Goal: Information Seeking & Learning: Find specific fact

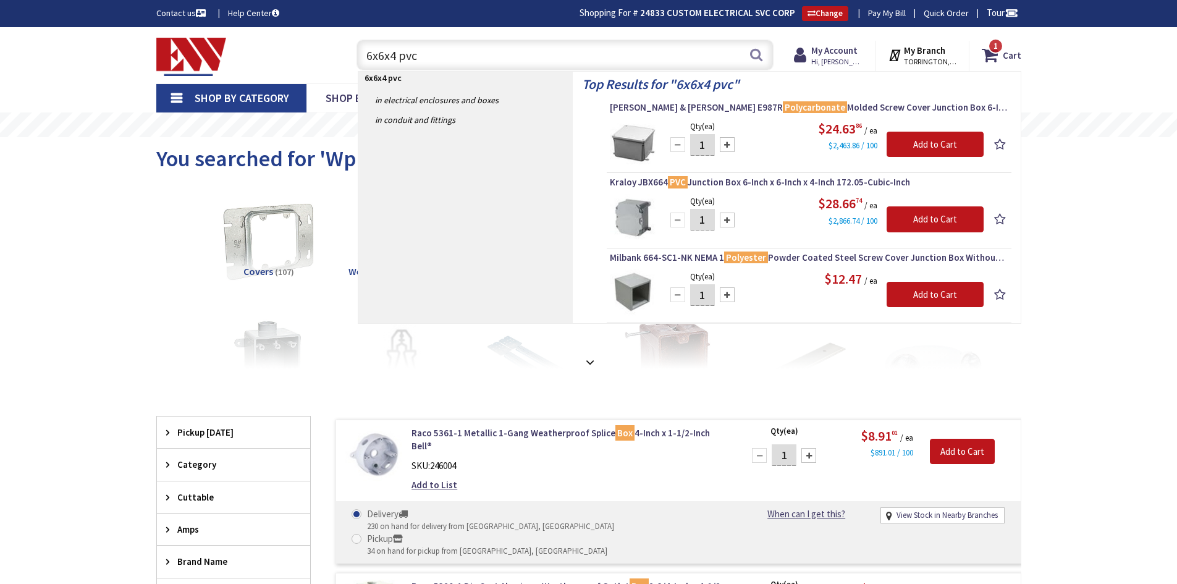
click at [370, 47] on input "6x6x4 pvc" at bounding box center [564, 55] width 417 height 31
type input "6"
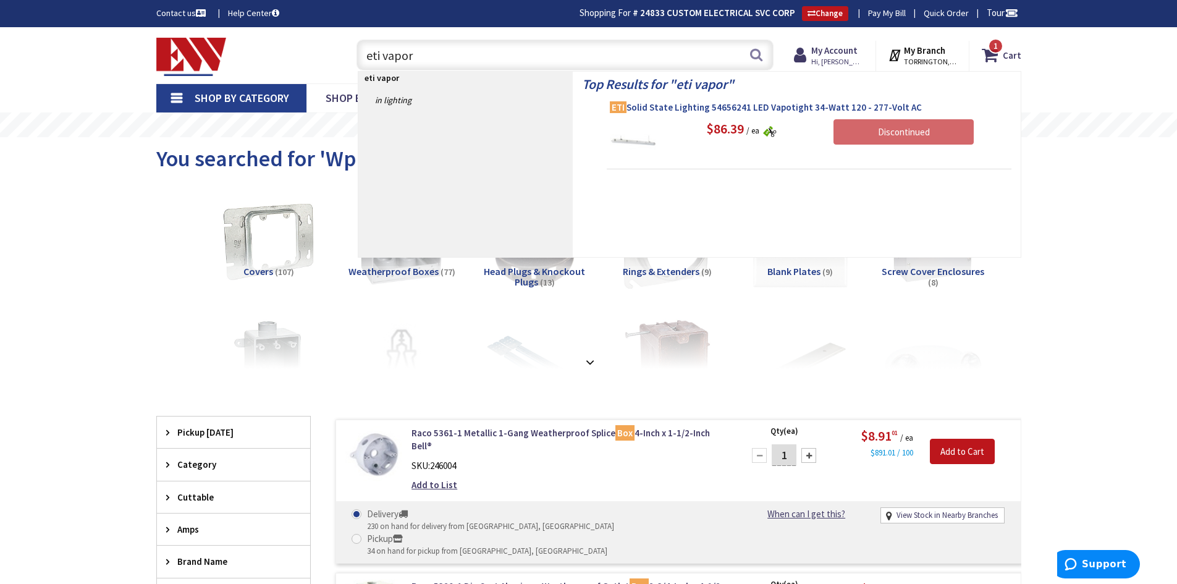
type input "eti vapor"
click at [667, 105] on span "ETI Solid State Lighting 54656241 LED Vapotight 34-Watt 120 - 277-Volt AC" at bounding box center [809, 107] width 398 height 12
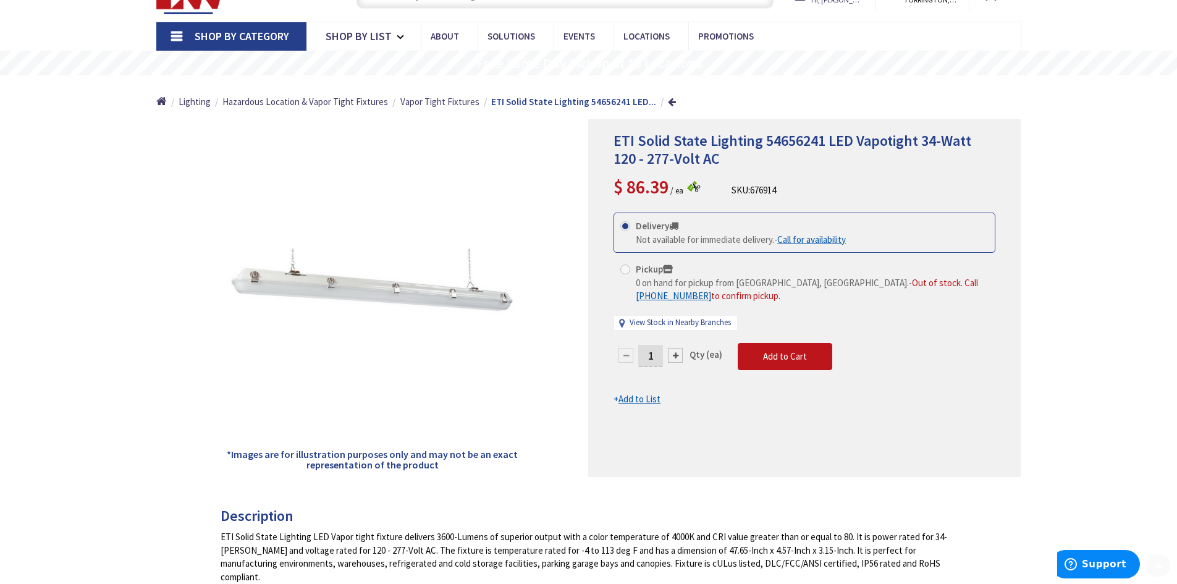
scroll to position [64, 0]
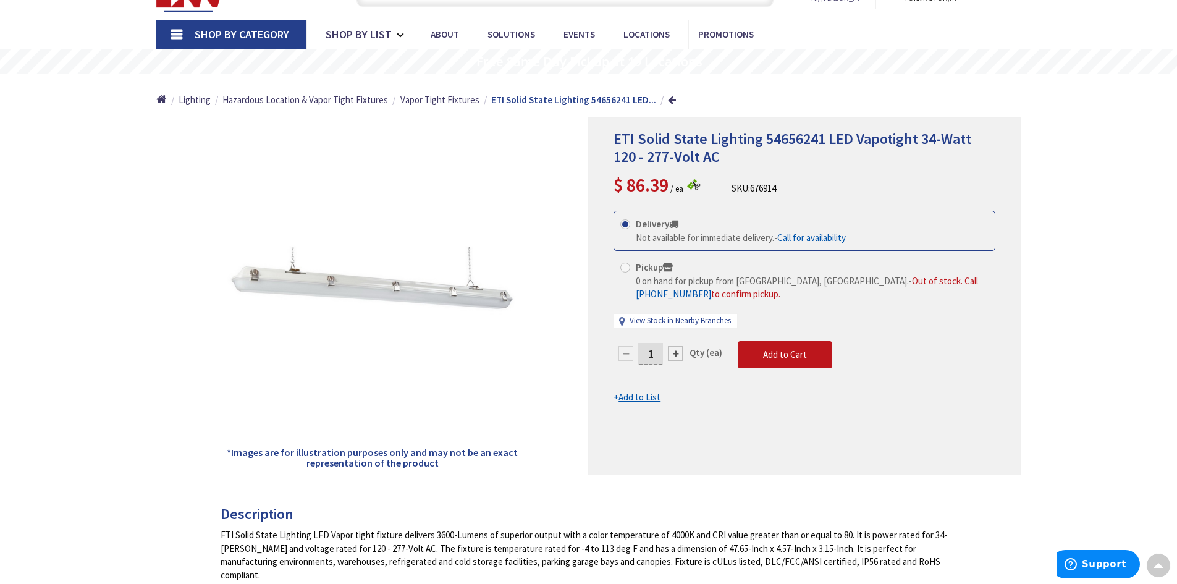
type input "[GEOGRAPHIC_DATA], [PERSON_NAME] 180 St. bet. [PERSON_NAME][GEOGRAPHIC_DATA] an…"
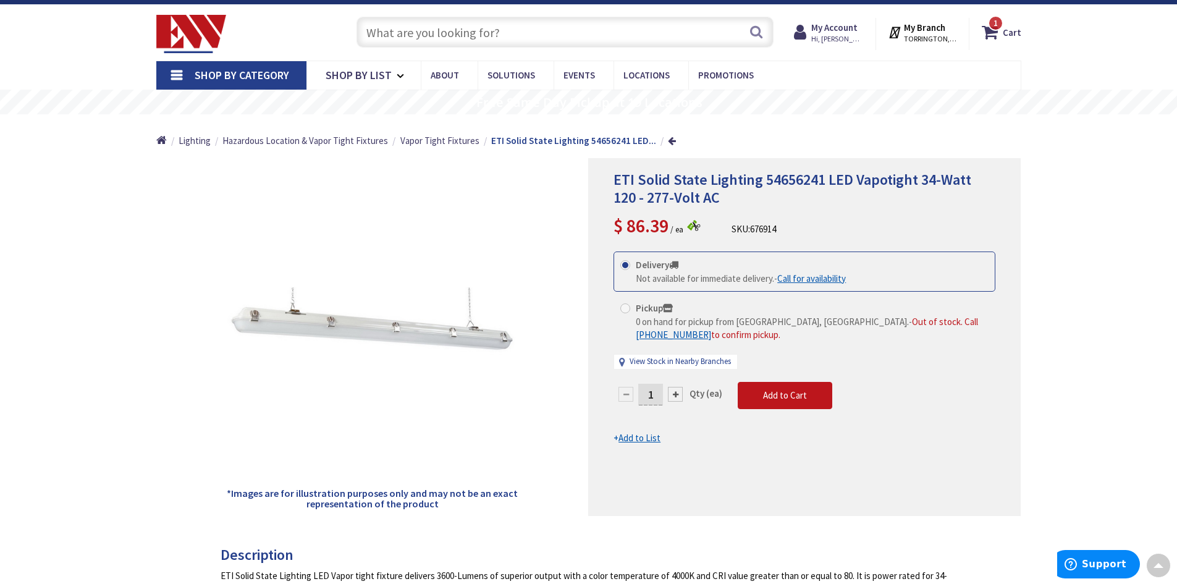
scroll to position [0, 0]
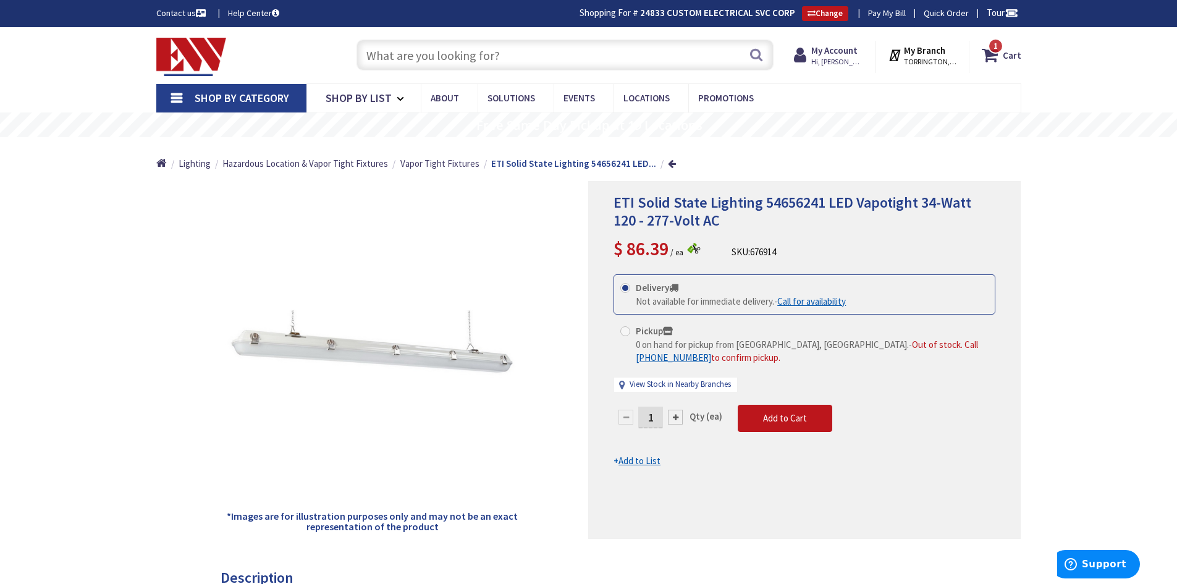
click at [520, 48] on input "text" at bounding box center [564, 55] width 417 height 31
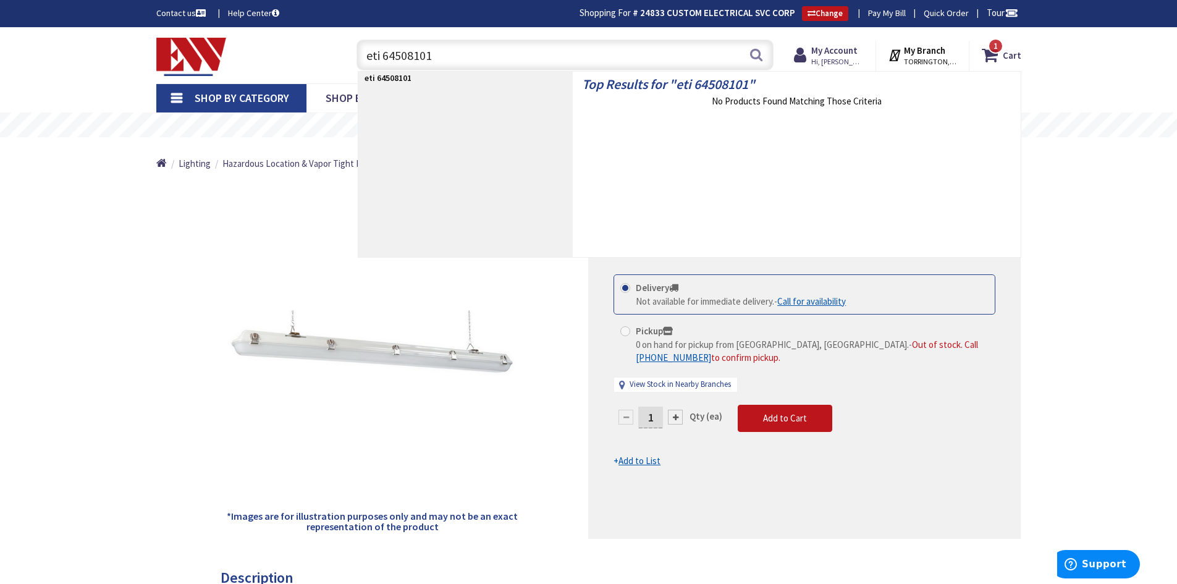
click at [382, 54] on input "eti 64508101" at bounding box center [564, 55] width 417 height 31
type input "64508101"
click at [459, 62] on input "64508101" at bounding box center [564, 55] width 417 height 31
